Goal: Information Seeking & Learning: Check status

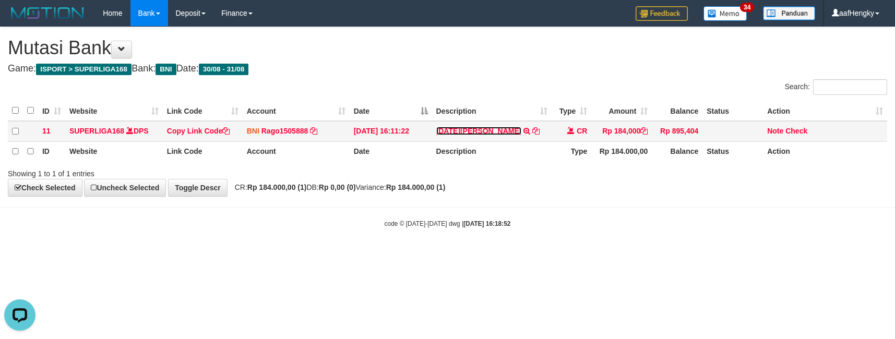
click at [472, 134] on link "RAJA GEYZA SAPUTRA" at bounding box center [479, 131] width 86 height 8
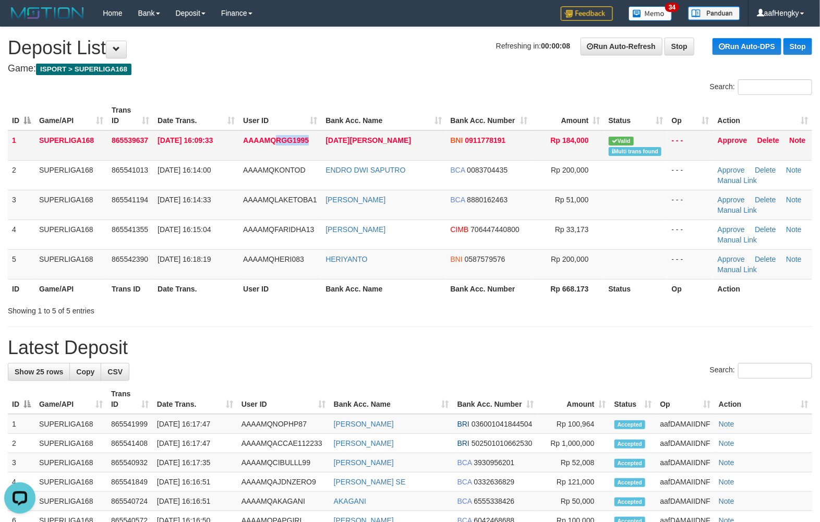
drag, startPoint x: 278, startPoint y: 139, endPoint x: 319, endPoint y: 145, distance: 42.1
click at [319, 145] on td "AAAAMQRGG1995" at bounding box center [280, 145] width 82 height 30
copy span "RGG1995"
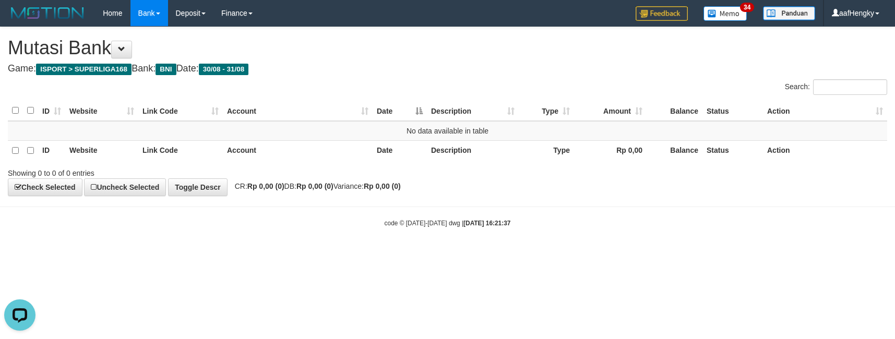
click at [588, 213] on body "Toggle navigation Home Bank Account List Mutasi Bank Search Note Mutasi Deposit…" at bounding box center [447, 127] width 895 height 254
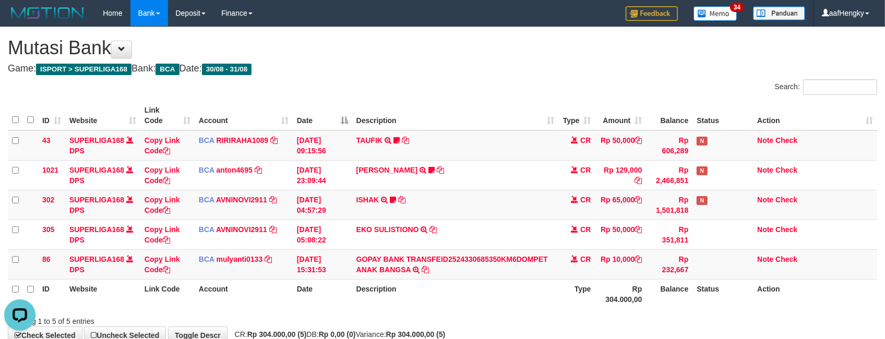
click at [615, 95] on div "Search:" at bounding box center [663, 88] width 427 height 18
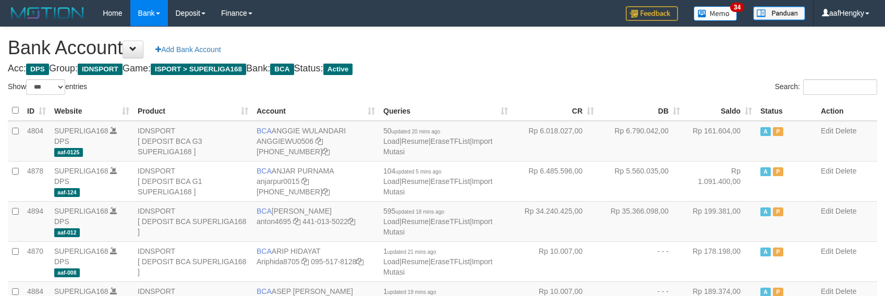
select select "***"
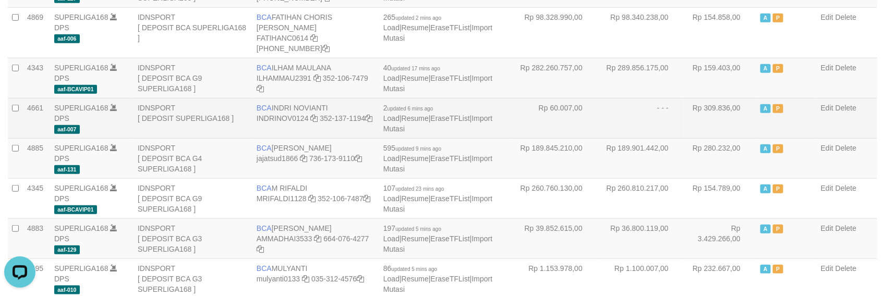
drag, startPoint x: 610, startPoint y: 115, endPoint x: 520, endPoint y: 127, distance: 91.6
click at [608, 115] on td "- - -" at bounding box center [641, 118] width 86 height 40
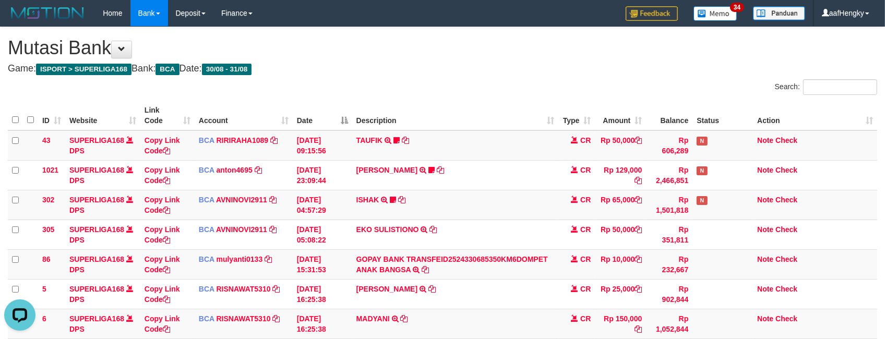
click at [473, 68] on h4 "Game: ISPORT > SUPERLIGA168 Bank: BCA Date: 30/08 - 31/08" at bounding box center [442, 69] width 869 height 10
click at [551, 56] on h1 "Mutasi Bank" at bounding box center [442, 48] width 869 height 21
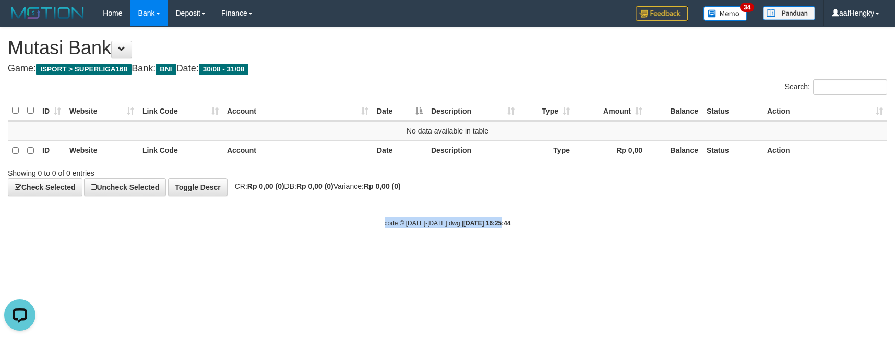
click at [494, 199] on body "Toggle navigation Home Bank Account List Mutasi Bank Search Note Mutasi Deposit…" at bounding box center [447, 127] width 895 height 254
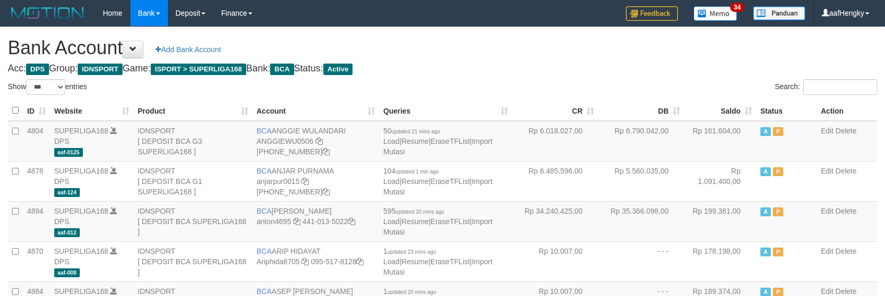
select select "***"
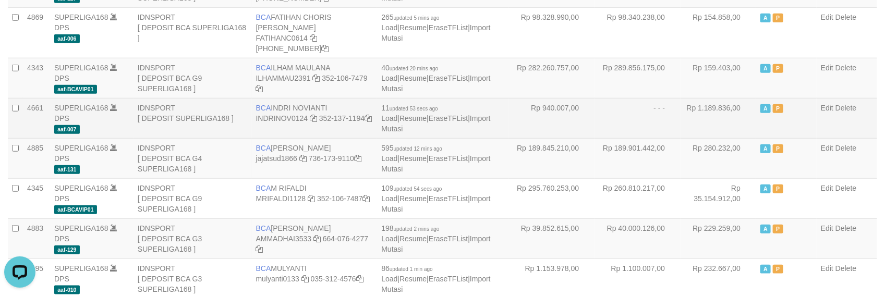
click at [678, 131] on td "- - -" at bounding box center [638, 118] width 86 height 40
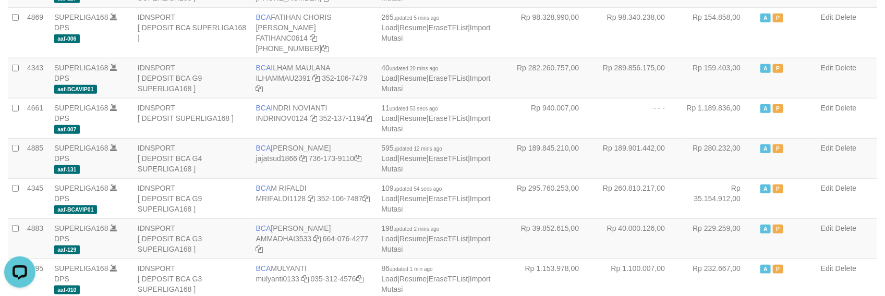
scroll to position [728, 0]
